Goal: Information Seeking & Learning: Learn about a topic

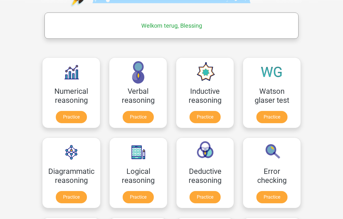
scroll to position [81, 0]
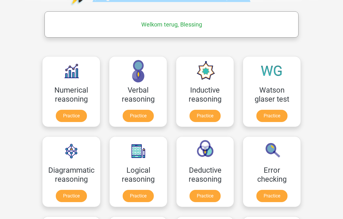
click at [203, 117] on link "Practice" at bounding box center [205, 116] width 31 height 12
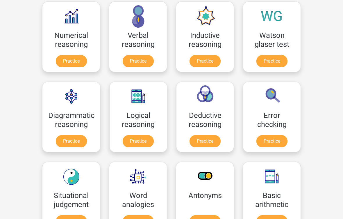
scroll to position [128, 0]
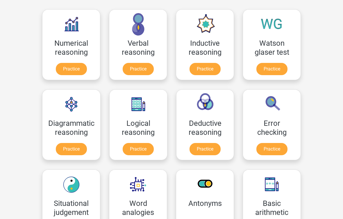
click at [129, 69] on link "Practice" at bounding box center [138, 69] width 31 height 12
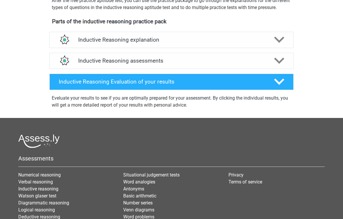
scroll to position [203, 0]
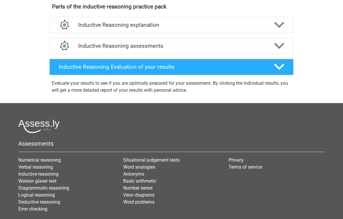
click at [247, 49] on h4 "Inductive Reasoning assessments" at bounding box center [171, 45] width 187 height 7
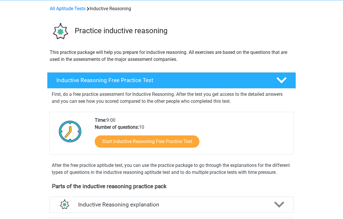
scroll to position [0, 0]
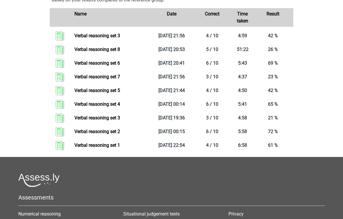
scroll to position [294, 0]
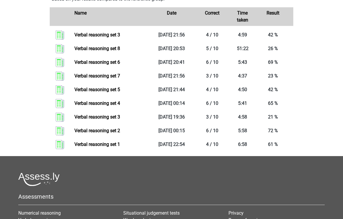
click at [120, 79] on link "Verbal reasoning set 7" at bounding box center [98, 76] width 46 height 6
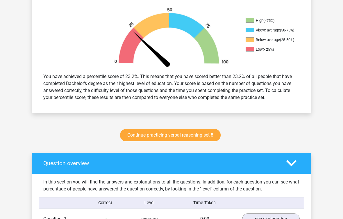
scroll to position [176, 0]
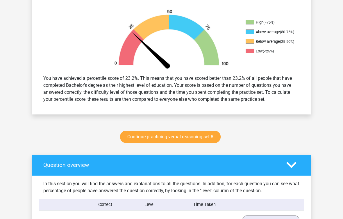
click at [209, 140] on link "Continue practicing verbal reasoning set 8" at bounding box center [170, 137] width 101 height 12
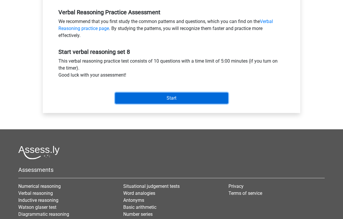
scroll to position [179, 0]
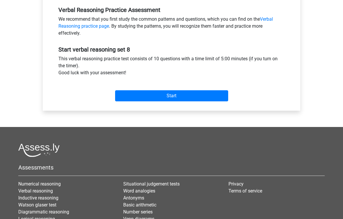
click at [133, 89] on div "Start" at bounding box center [171, 91] width 235 height 20
click at [208, 105] on div "Category: Verbal Reasoning Time: 5:00 Nr of questions: 10 Average % correct: 68…" at bounding box center [171, -1] width 249 height 221
click at [210, 96] on input "Start" at bounding box center [171, 95] width 113 height 11
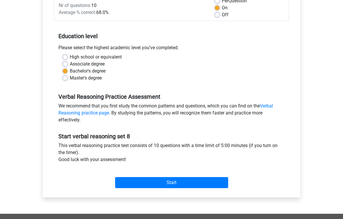
scroll to position [0, 0]
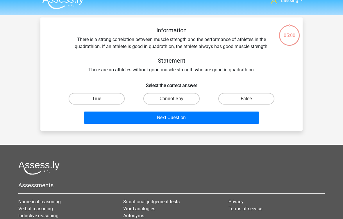
scroll to position [9, 0]
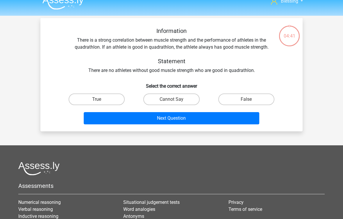
click at [120, 97] on label "True" at bounding box center [97, 99] width 56 height 12
click at [101, 99] on input "True" at bounding box center [99, 101] width 4 height 4
radio input "true"
click at [186, 122] on button "Next Question" at bounding box center [172, 118] width 176 height 12
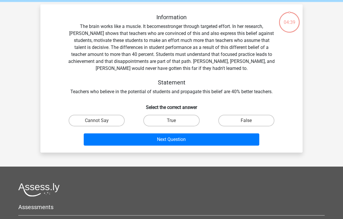
scroll to position [21, 0]
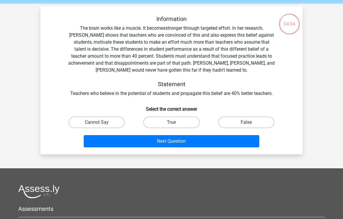
click at [118, 118] on label "Cannot Say" at bounding box center [97, 122] width 56 height 12
click at [101, 122] on input "Cannot Say" at bounding box center [99, 124] width 4 height 4
radio input "true"
click at [210, 146] on button "Next Question" at bounding box center [172, 141] width 176 height 12
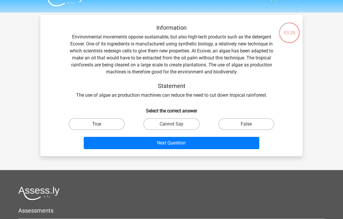
scroll to position [13, 0]
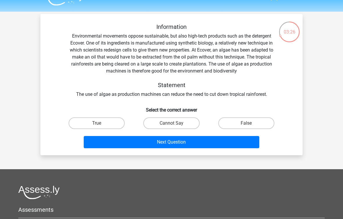
click at [181, 126] on label "Cannot Say" at bounding box center [172, 123] width 56 height 12
click at [176, 126] on input "Cannot Say" at bounding box center [174, 125] width 4 height 4
radio input "true"
click at [197, 146] on button "Next Question" at bounding box center [172, 142] width 176 height 12
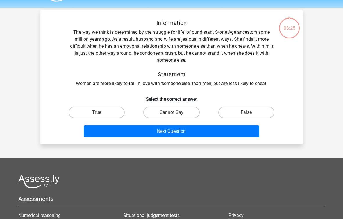
scroll to position [3, 0]
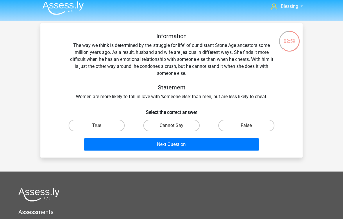
click at [164, 131] on label "Cannot Say" at bounding box center [172, 126] width 56 height 12
click at [172, 129] on input "Cannot Say" at bounding box center [174, 127] width 4 height 4
radio input "true"
click at [215, 145] on button "Next Question" at bounding box center [172, 144] width 176 height 12
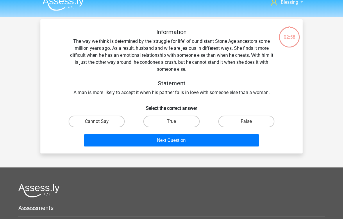
scroll to position [4, 0]
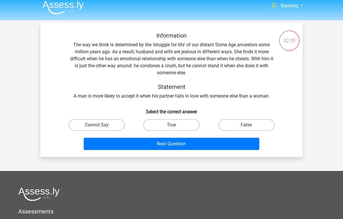
click at [238, 127] on label "False" at bounding box center [247, 125] width 56 height 12
click at [247, 127] on input "False" at bounding box center [249, 127] width 4 height 4
radio input "true"
click at [219, 149] on button "Next Question" at bounding box center [172, 144] width 176 height 12
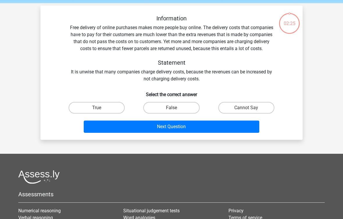
scroll to position [8, 0]
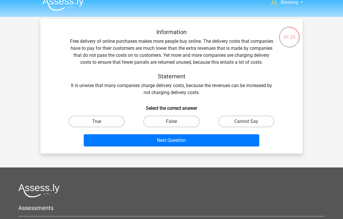
click at [104, 127] on label "True" at bounding box center [97, 122] width 56 height 12
click at [101, 125] on input "True" at bounding box center [99, 123] width 4 height 4
radio input "true"
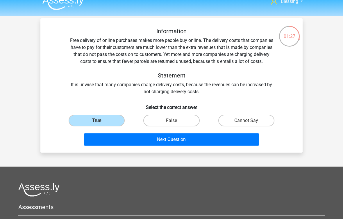
scroll to position [9, 0]
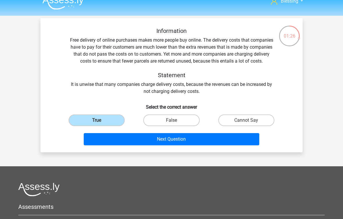
click at [252, 138] on button "Next Question" at bounding box center [172, 139] width 176 height 12
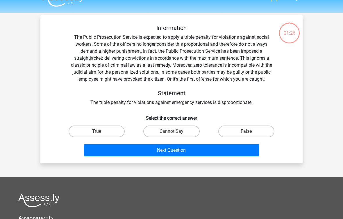
scroll to position [12, 0]
click at [109, 137] on label "True" at bounding box center [97, 131] width 56 height 12
click at [101, 135] on input "True" at bounding box center [99, 133] width 4 height 4
radio input "true"
click at [230, 151] on button "Next Question" at bounding box center [172, 150] width 176 height 12
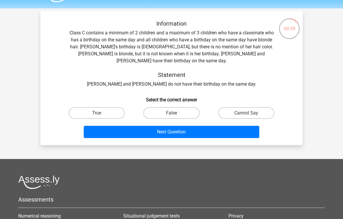
scroll to position [5, 0]
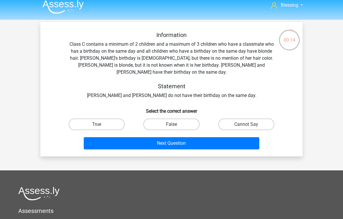
click at [102, 120] on label "True" at bounding box center [97, 124] width 56 height 12
click at [101, 124] on input "True" at bounding box center [99, 126] width 4 height 4
radio input "true"
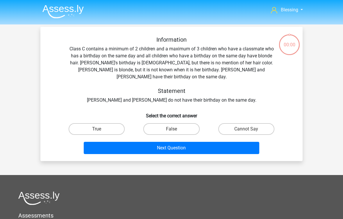
scroll to position [5, 0]
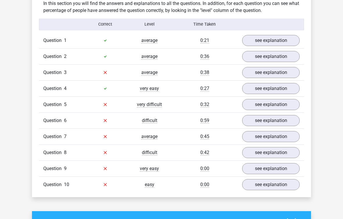
scroll to position [356, 0]
click at [279, 186] on link "see explanation" at bounding box center [271, 184] width 58 height 11
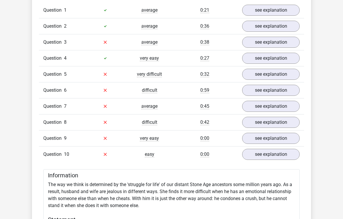
click at [289, 141] on link "see explanation" at bounding box center [271, 138] width 58 height 11
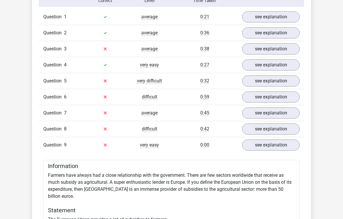
scroll to position [379, 0]
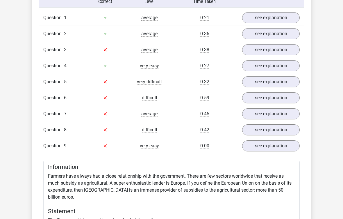
click at [287, 129] on link "see explanation" at bounding box center [271, 129] width 58 height 11
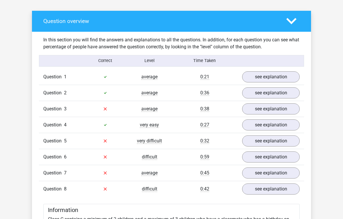
scroll to position [319, 0]
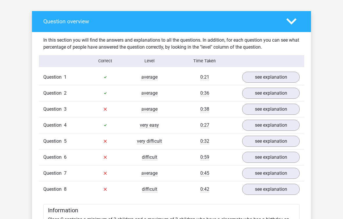
click at [291, 141] on link "see explanation" at bounding box center [271, 141] width 58 height 11
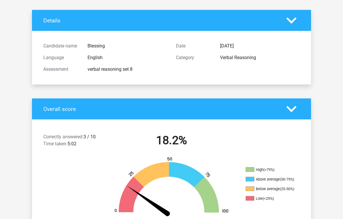
scroll to position [0, 0]
